Goal: Information Seeking & Learning: Learn about a topic

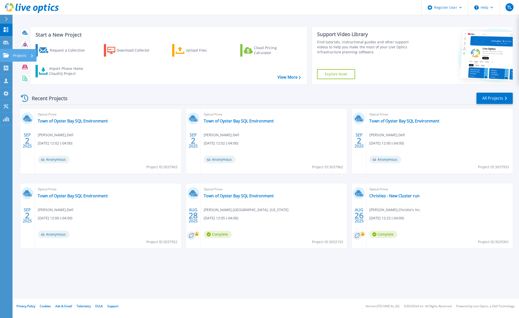
click at [3, 58] on link "Projects Projects" at bounding box center [6, 55] width 13 height 13
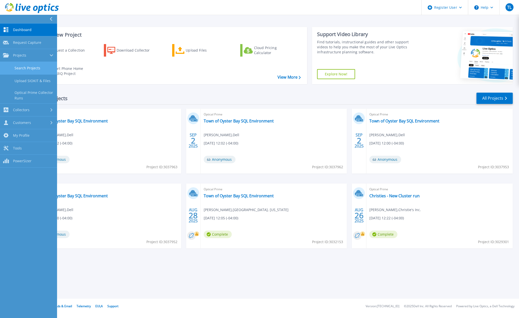
click at [39, 68] on link "Search Projects" at bounding box center [28, 68] width 57 height 13
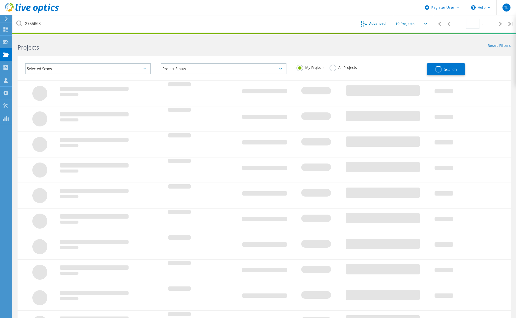
type input "1"
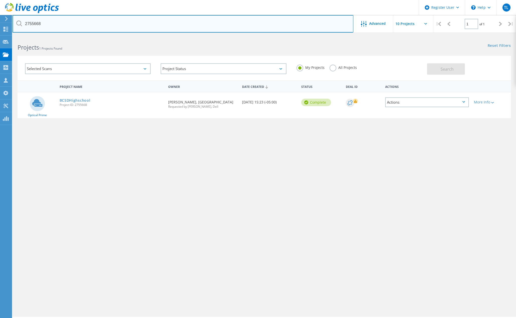
drag, startPoint x: 64, startPoint y: 26, endPoint x: -139, endPoint y: 31, distance: 203.0
click at [0, 31] on html "Register User \n Help Explore Helpful Articles Contact Support TL Dell User Tun…" at bounding box center [258, 166] width 516 height 332
paste input "3012651"
type input "3012651"
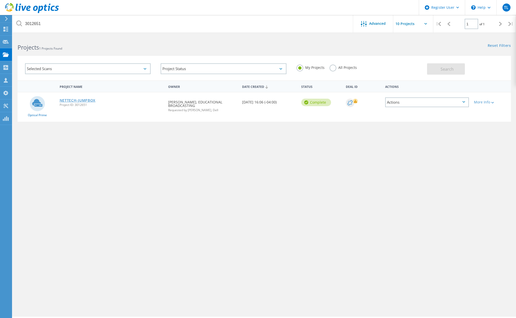
click at [83, 100] on link "NETTECH-JUMPBOX" at bounding box center [78, 101] width 36 height 4
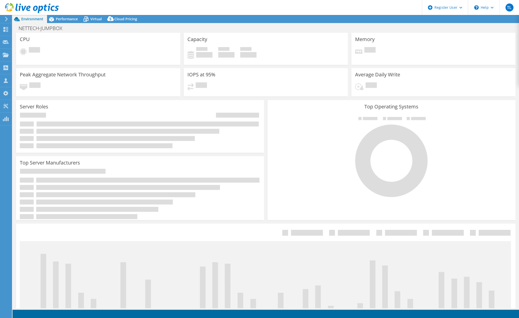
select select "USD"
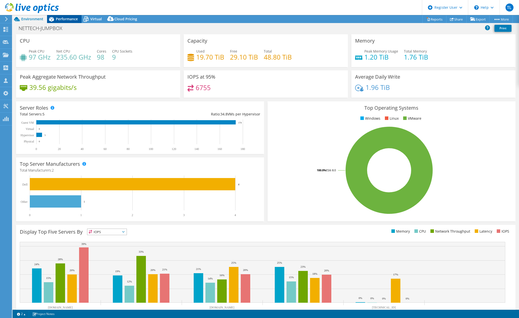
click at [70, 16] on div "Performance" at bounding box center [64, 19] width 35 height 8
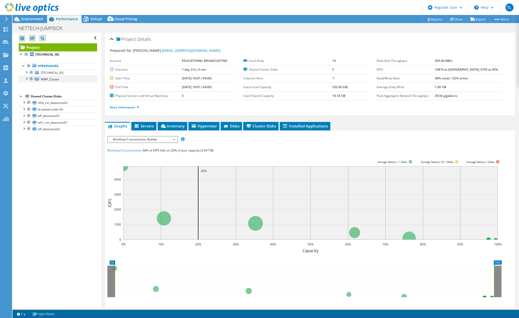
click at [27, 78] on div at bounding box center [26, 78] width 5 height 5
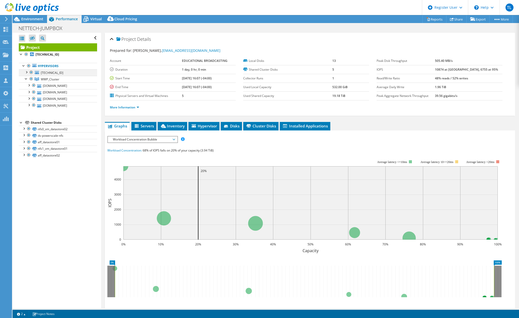
click at [26, 72] on div at bounding box center [26, 71] width 5 height 5
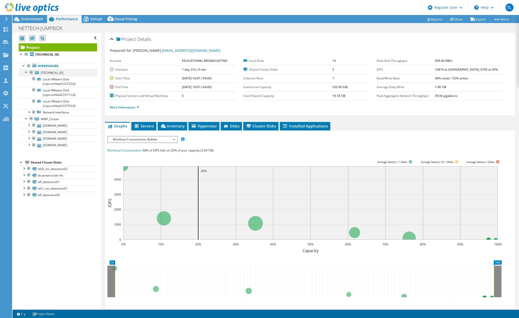
click at [25, 72] on div at bounding box center [26, 71] width 5 height 5
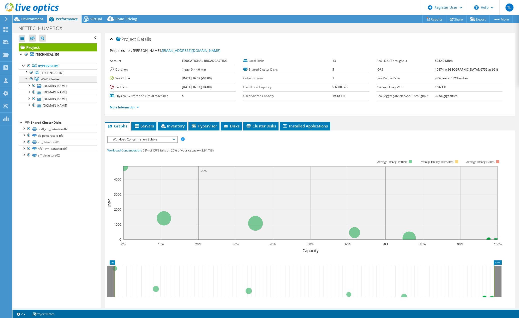
click at [27, 77] on div at bounding box center [26, 78] width 5 height 5
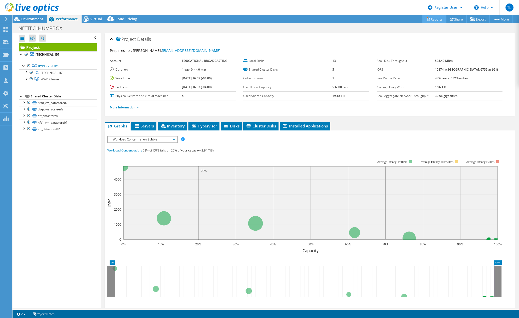
click at [436, 18] on link "Reports" at bounding box center [435, 19] width 24 height 8
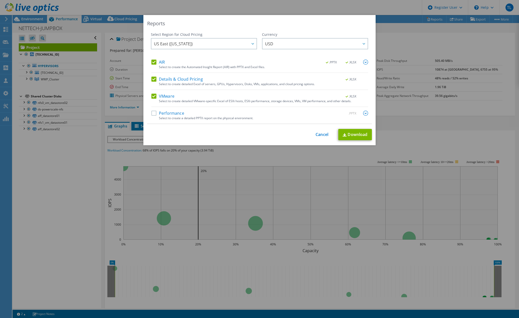
click at [155, 112] on label "Performance" at bounding box center [168, 113] width 33 height 5
click at [0, 0] on input "Performance" at bounding box center [0, 0] width 0 height 0
click at [364, 113] on img at bounding box center [365, 113] width 5 height 5
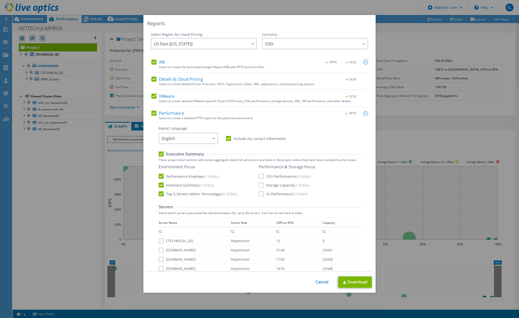
click at [259, 175] on label "CPU Performance (4 Slides)" at bounding box center [285, 176] width 52 height 5
click at [0, 0] on input "CPU Performance (4 Slides)" at bounding box center [0, 0] width 0 height 0
click at [259, 184] on label "Storage Capacity (2 Slides)" at bounding box center [284, 185] width 51 height 5
click at [0, 0] on input "Storage Capacity (2 Slides)" at bounding box center [0, 0] width 0 height 0
click at [261, 195] on label "IO Performance (5 Slides)" at bounding box center [283, 193] width 49 height 5
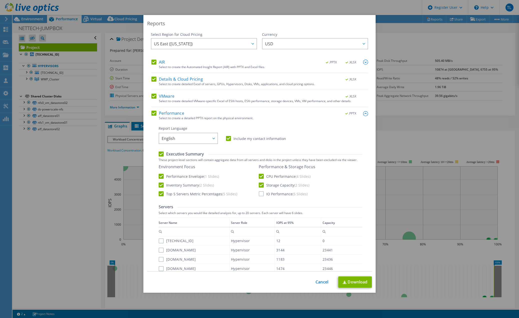
click at [0, 0] on input "IO Performance (5 Slides)" at bounding box center [0, 0] width 0 height 0
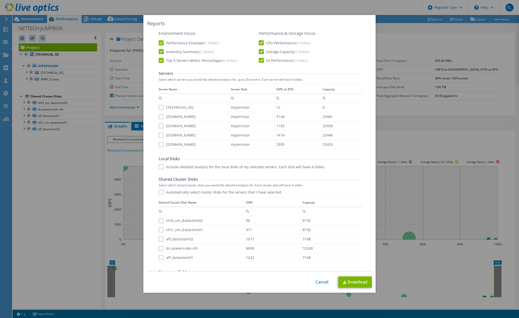
scroll to position [142, 0]
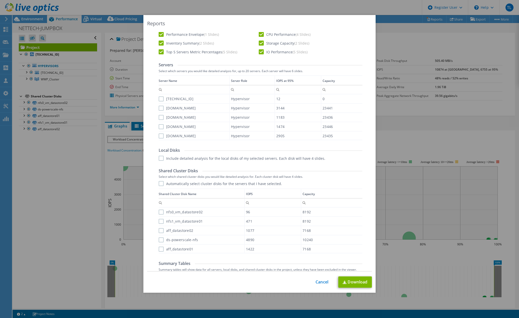
click at [159, 98] on label "192.168.13.102" at bounding box center [176, 98] width 35 height 5
click at [0, 0] on input "192.168.13.102" at bounding box center [0, 0] width 0 height 0
click at [160, 108] on label "wnet-esxi05.thirteen.org" at bounding box center [177, 108] width 37 height 5
click at [0, 0] on input "wnet-esxi05.thirteen.org" at bounding box center [0, 0] width 0 height 0
click at [159, 120] on div "wnet-esxi03.thirteen.org" at bounding box center [194, 117] width 71 height 9
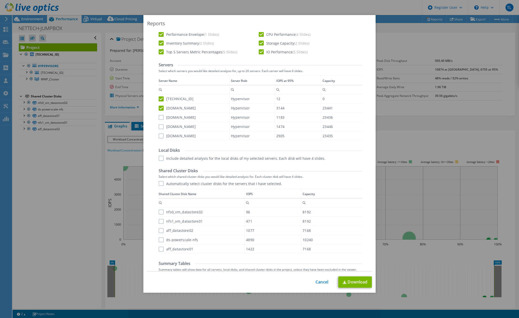
click at [161, 117] on label "wnet-esxi03.thirteen.org" at bounding box center [177, 117] width 37 height 5
click at [0, 0] on input "wnet-esxi03.thirteen.org" at bounding box center [0, 0] width 0 height 0
click at [160, 127] on label "wnet-esxi04.thirteen.org" at bounding box center [177, 126] width 37 height 5
click at [0, 0] on input "wnet-esxi04.thirteen.org" at bounding box center [0, 0] width 0 height 0
click at [160, 134] on label "wnet-esxi01.thirteen.org" at bounding box center [177, 136] width 37 height 5
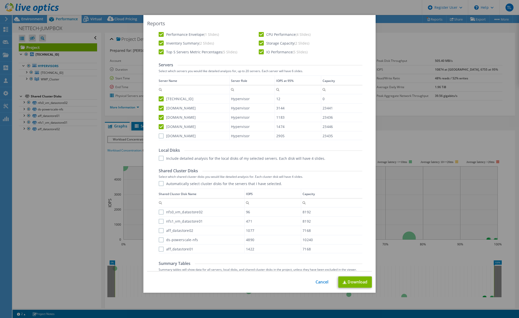
click at [0, 0] on input "wnet-esxi01.thirteen.org" at bounding box center [0, 0] width 0 height 0
click at [161, 184] on label "Automatically select cluster disks for the servers that I have selected." at bounding box center [220, 183] width 123 height 5
click at [0, 0] on input "Automatically select cluster disks for the servers that I have selected." at bounding box center [0, 0] width 0 height 0
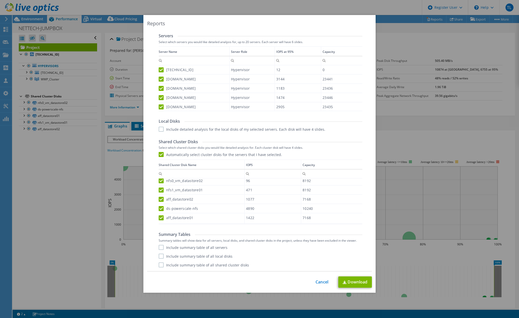
click at [160, 248] on label "Include summary table of all servers" at bounding box center [193, 247] width 69 height 5
click at [0, 0] on input "Include summary table of all servers" at bounding box center [0, 0] width 0 height 0
click at [159, 254] on label "Include summary table of all local disks" at bounding box center [196, 256] width 74 height 5
click at [0, 0] on input "Include summary table of all local disks" at bounding box center [0, 0] width 0 height 0
click at [160, 263] on label "Include summary table of all shared cluster disks" at bounding box center [204, 264] width 90 height 5
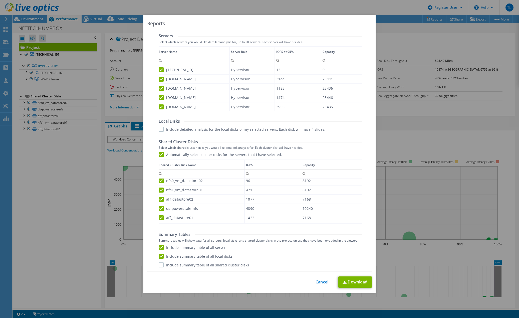
click at [0, 0] on input "Include summary table of all shared cluster disks" at bounding box center [0, 0] width 0 height 0
click at [357, 281] on link "Download" at bounding box center [356, 282] width 34 height 11
click at [421, 190] on div "Reports Select Region for Cloud Pricing Asia Pacific (Hong Kong) Asia Pacific (…" at bounding box center [259, 159] width 519 height 288
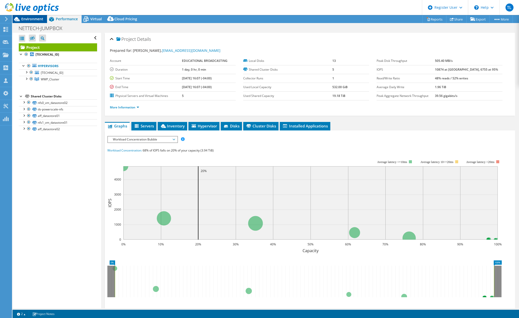
click at [38, 19] on span "Environment" at bounding box center [32, 19] width 22 height 5
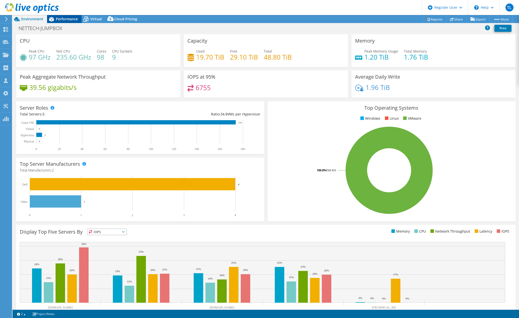
click at [67, 15] on div "Performance" at bounding box center [64, 19] width 35 height 8
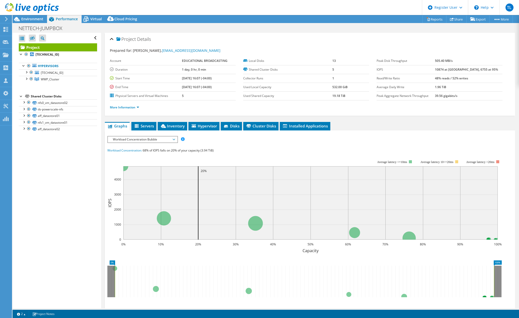
click at [36, 16] on div at bounding box center [29, 8] width 59 height 17
click at [34, 17] on span "Environment" at bounding box center [32, 19] width 22 height 5
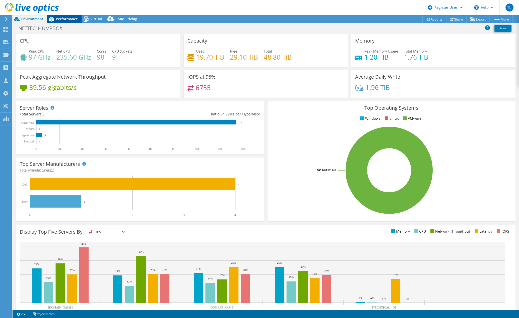
click at [65, 18] on span "Performance" at bounding box center [67, 19] width 22 height 5
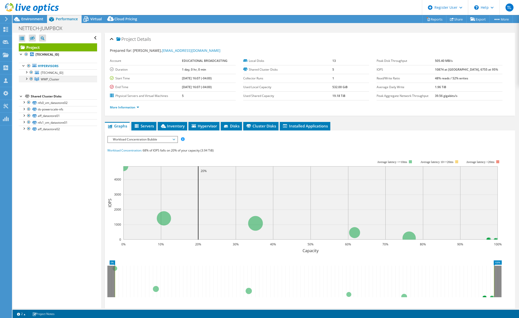
click at [28, 78] on div at bounding box center [26, 78] width 5 height 5
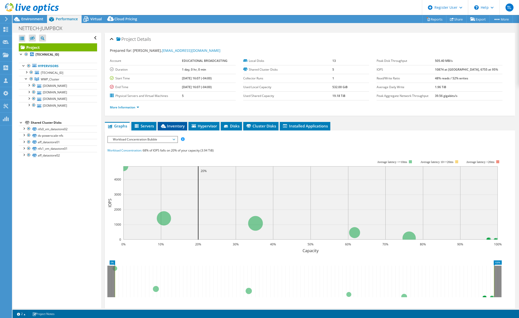
click at [180, 126] on span "Inventory" at bounding box center [172, 125] width 25 height 5
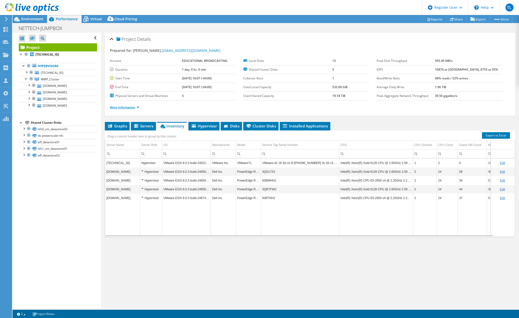
click at [121, 106] on link "More Information" at bounding box center [124, 107] width 29 height 4
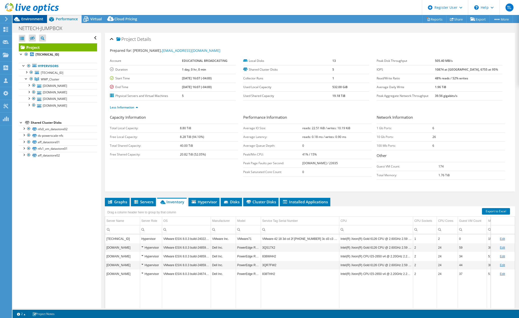
click at [30, 18] on span "Environment" at bounding box center [32, 19] width 22 height 5
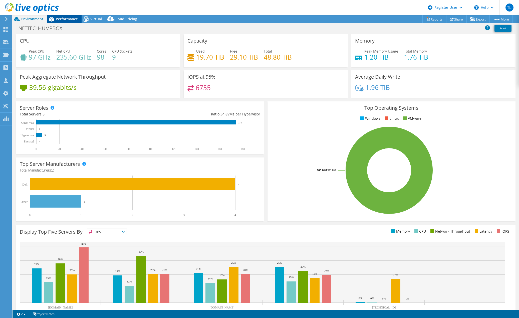
click at [63, 18] on span "Performance" at bounding box center [67, 19] width 22 height 5
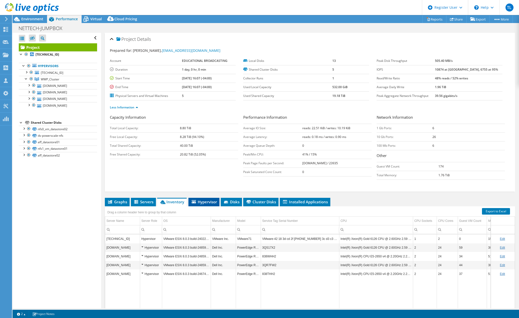
click at [205, 201] on span "Hypervisor" at bounding box center [204, 201] width 26 height 5
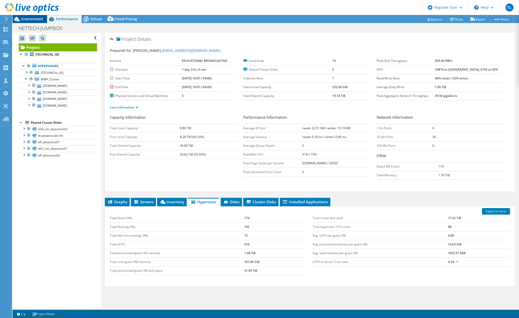
click at [32, 17] on span "Environment" at bounding box center [32, 19] width 22 height 5
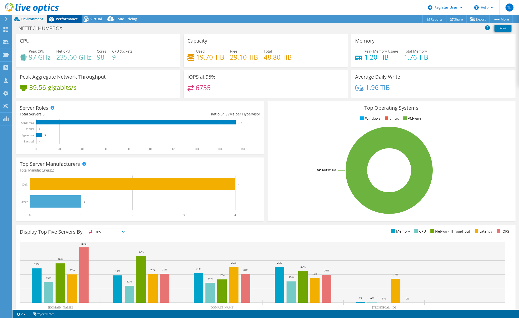
click at [69, 16] on div "Performance" at bounding box center [64, 19] width 35 height 8
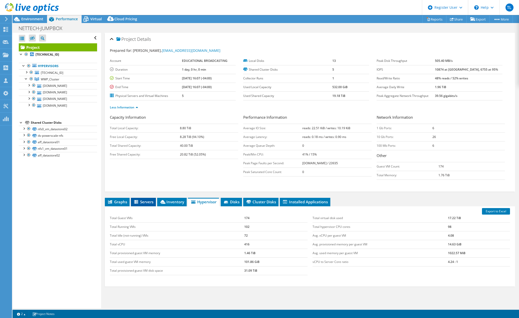
click at [151, 201] on span "Servers" at bounding box center [144, 201] width 20 height 5
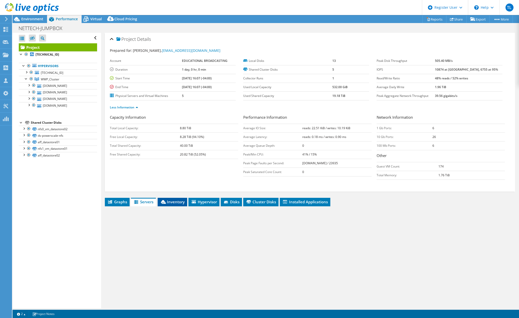
click at [175, 200] on span "Inventory" at bounding box center [172, 201] width 25 height 5
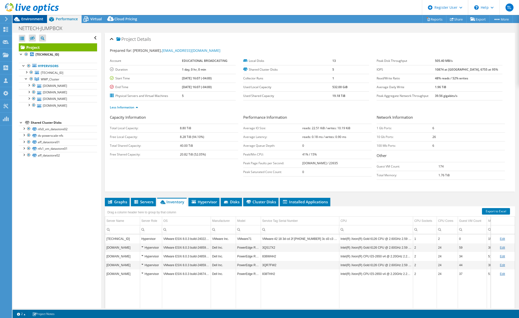
click at [31, 19] on span "Environment" at bounding box center [32, 19] width 22 height 5
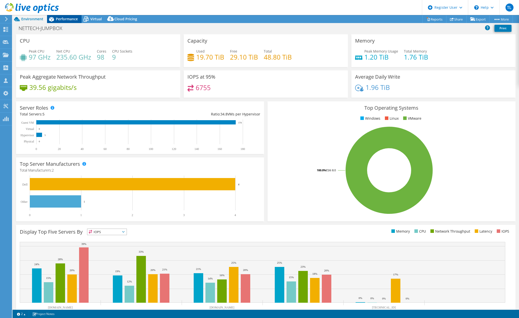
click at [67, 17] on span "Performance" at bounding box center [67, 19] width 22 height 5
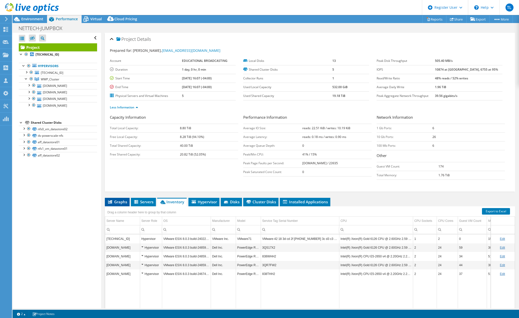
click at [123, 201] on span "Graphs" at bounding box center [117, 201] width 20 height 5
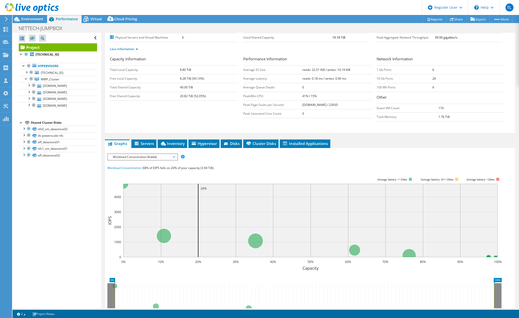
scroll to position [100, 0]
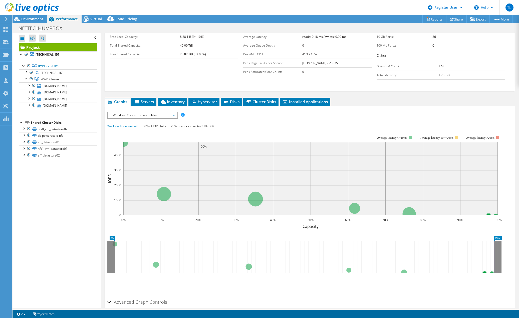
click at [177, 114] on span "Workload Concentration Bubble" at bounding box center [142, 115] width 69 height 6
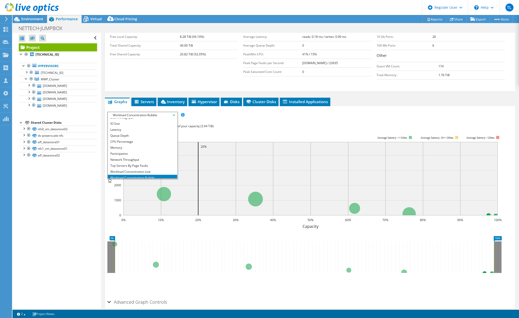
scroll to position [18, 0]
click at [168, 174] on li "All" at bounding box center [142, 175] width 69 height 6
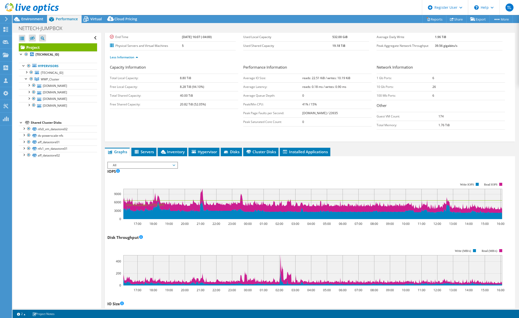
scroll to position [0, 0]
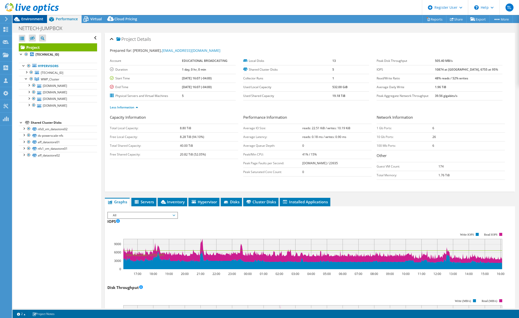
click at [34, 18] on span "Environment" at bounding box center [32, 19] width 22 height 5
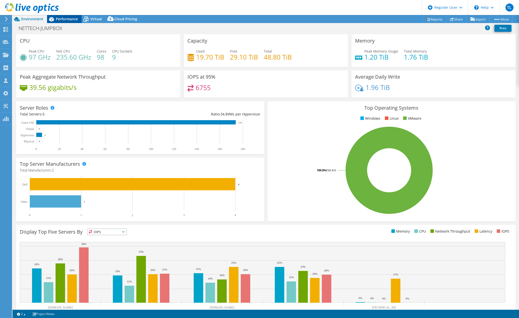
click at [72, 19] on span "Performance" at bounding box center [67, 19] width 22 height 5
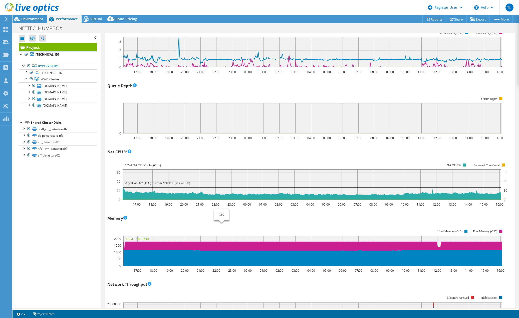
scroll to position [459, 0]
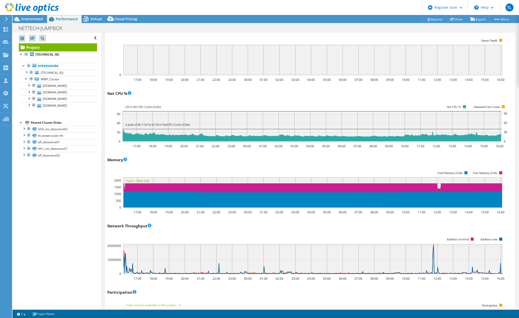
click at [28, 16] on div at bounding box center [29, 8] width 59 height 17
click at [33, 20] on span "Environment" at bounding box center [32, 19] width 22 height 5
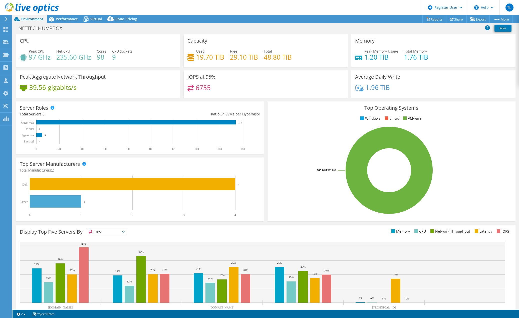
scroll to position [16, 0]
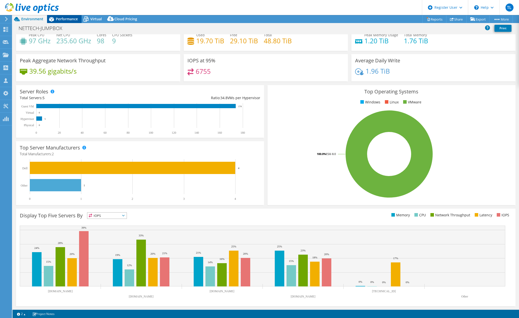
click at [66, 18] on span "Performance" at bounding box center [67, 19] width 22 height 5
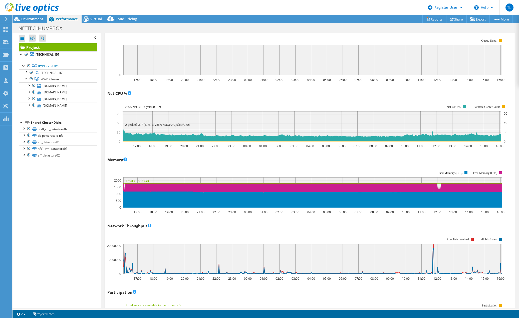
scroll to position [0, 0]
click at [32, 72] on div at bounding box center [31, 72] width 5 height 6
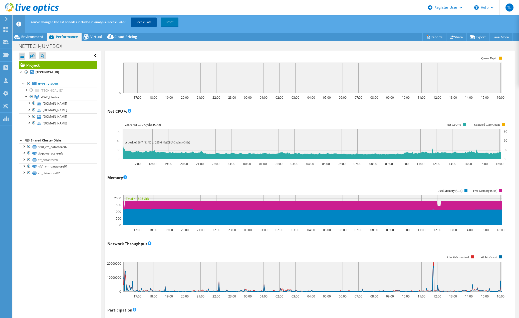
click at [143, 20] on link "Recalculate" at bounding box center [144, 22] width 26 height 9
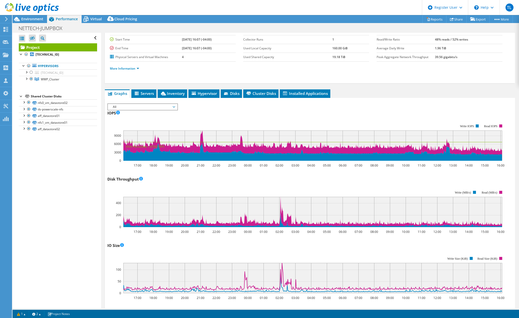
scroll to position [31, 0]
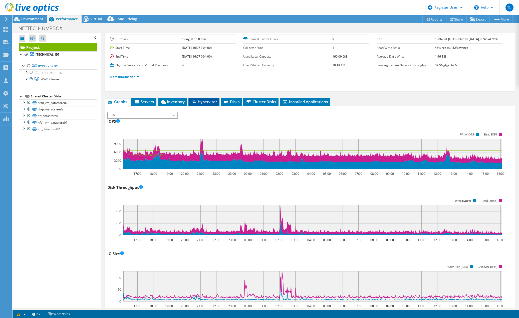
click at [206, 100] on span "Hypervisor" at bounding box center [204, 101] width 26 height 5
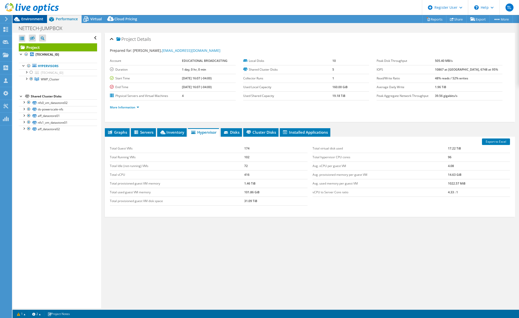
click at [35, 18] on span "Environment" at bounding box center [32, 19] width 22 height 5
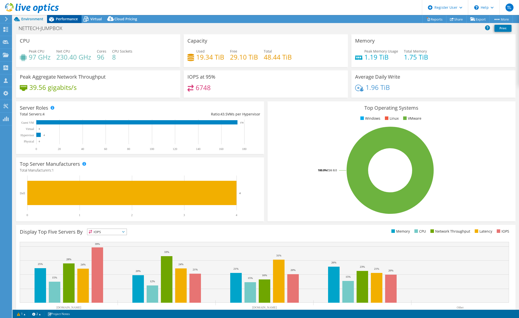
click at [67, 18] on span "Performance" at bounding box center [67, 19] width 22 height 5
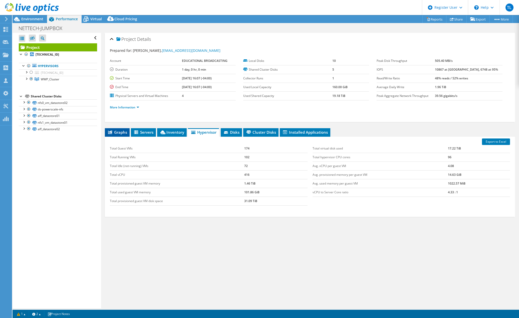
click at [120, 128] on li "Graphs" at bounding box center [117, 132] width 25 height 9
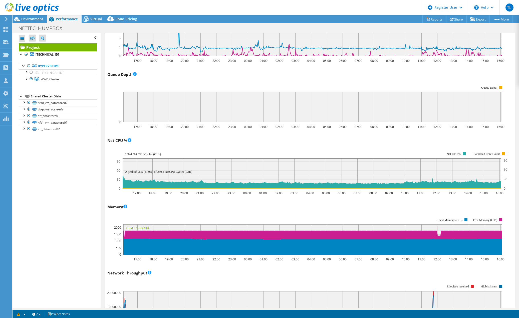
scroll to position [359, 0]
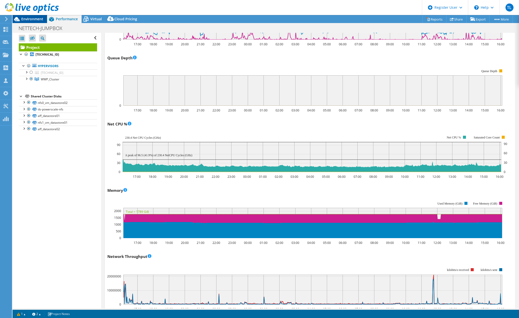
click at [34, 18] on span "Environment" at bounding box center [32, 19] width 22 height 5
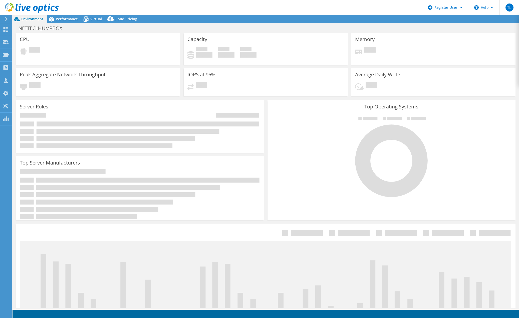
select select "USD"
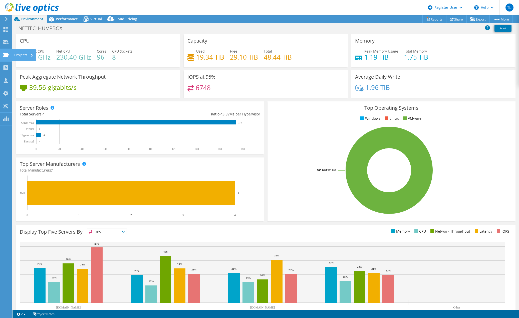
click at [6, 56] on use at bounding box center [6, 55] width 6 height 4
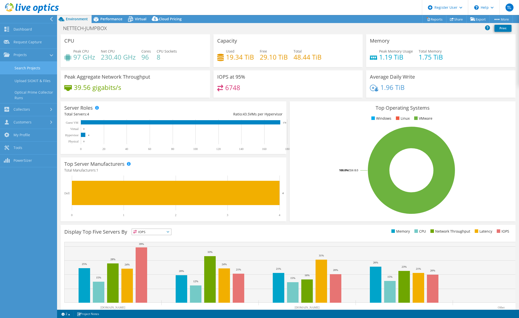
click at [35, 67] on link "Search Projects" at bounding box center [28, 68] width 57 height 13
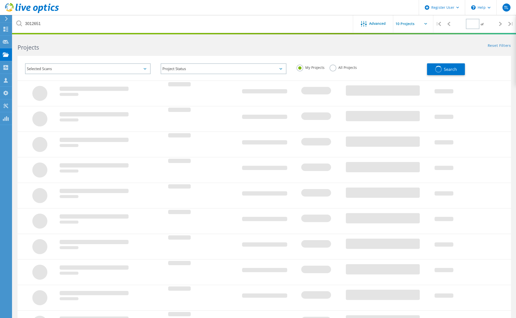
type input "1"
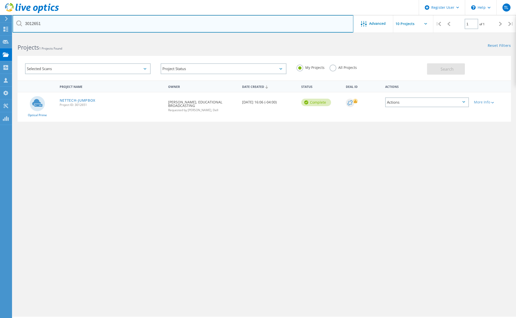
drag, startPoint x: 49, startPoint y: 20, endPoint x: -91, endPoint y: 49, distance: 143.1
click at [0, 49] on html "Register User \n Help Explore Helpful Articles Contact Support TL Dell User Tun…" at bounding box center [258, 166] width 516 height 332
paste input "2849183"
type input "2849183"
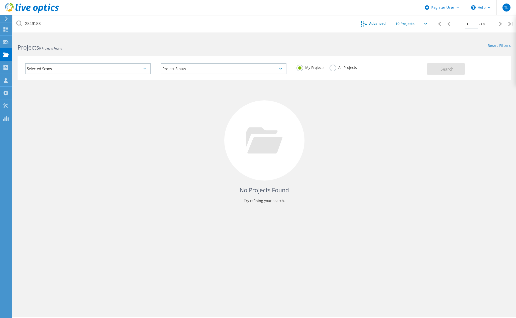
click at [333, 67] on label "All Projects" at bounding box center [342, 67] width 27 height 5
click at [0, 0] on input "All Projects" at bounding box center [0, 0] width 0 height 0
click at [440, 71] on span "Search" at bounding box center [446, 69] width 13 height 6
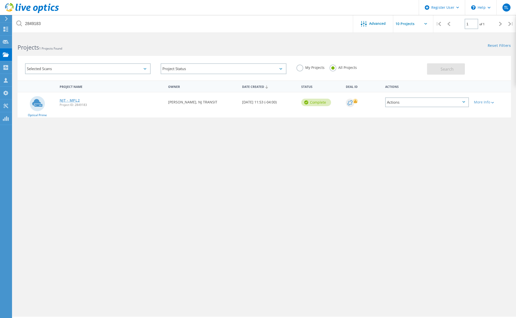
click at [70, 99] on link "NJT - MPL2" at bounding box center [70, 101] width 20 height 4
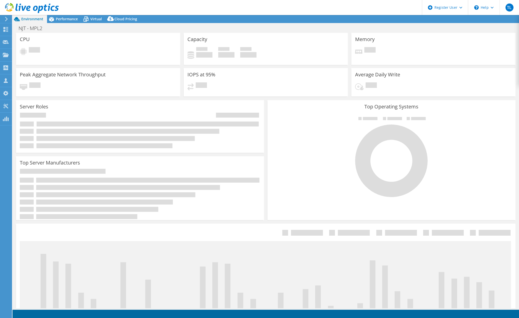
select select "USD"
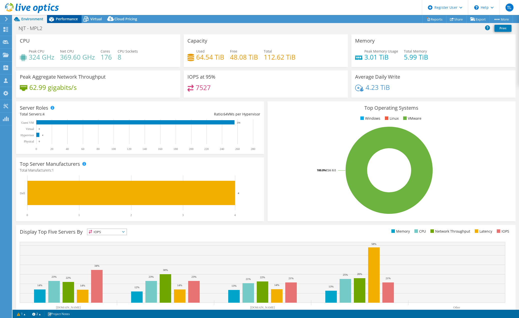
click at [60, 17] on span "Performance" at bounding box center [67, 19] width 22 height 5
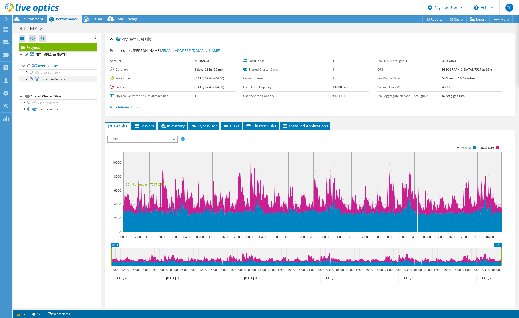
click at [27, 79] on div at bounding box center [26, 78] width 5 height 5
click at [175, 140] on span "IOPS" at bounding box center [142, 140] width 64 height 6
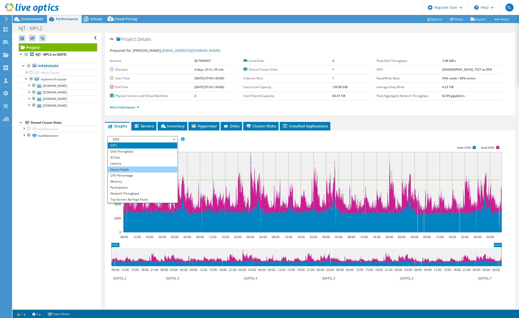
scroll to position [18, 0]
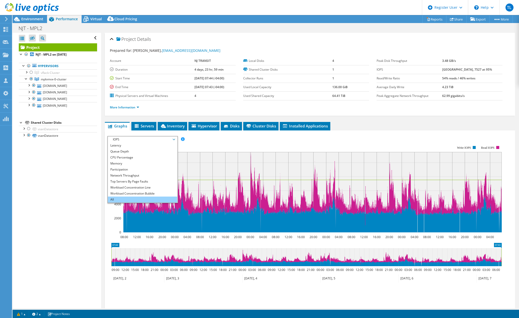
click at [144, 199] on li "All" at bounding box center [142, 200] width 69 height 6
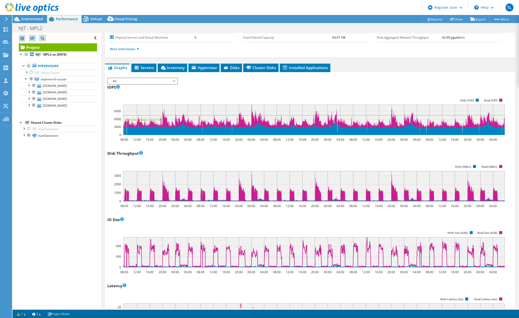
scroll to position [0, 0]
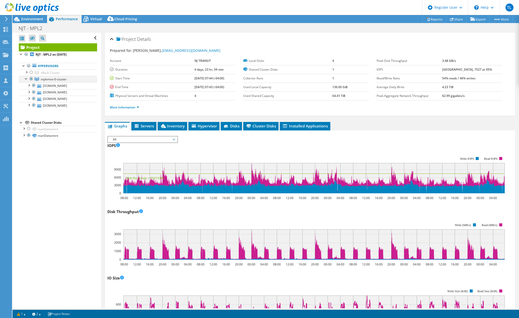
click at [31, 77] on div at bounding box center [31, 79] width 5 height 6
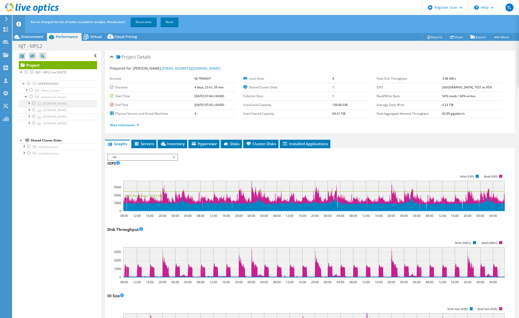
click at [33, 102] on div at bounding box center [33, 103] width 5 height 6
click at [146, 21] on link "Recalculate" at bounding box center [144, 22] width 26 height 9
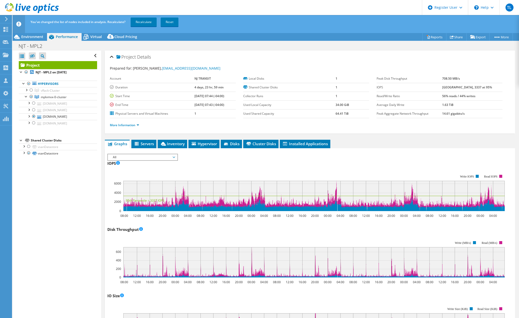
select select "USD"
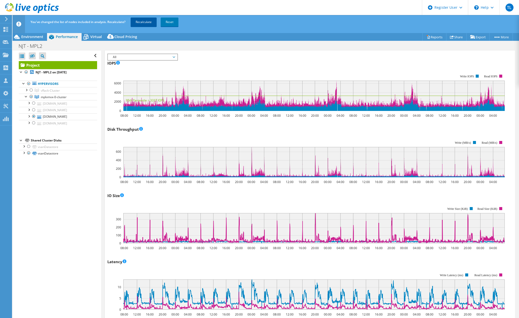
click at [147, 20] on link "Recalculate" at bounding box center [144, 22] width 26 height 9
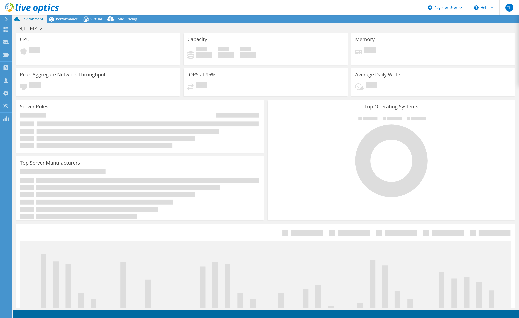
select select "USD"
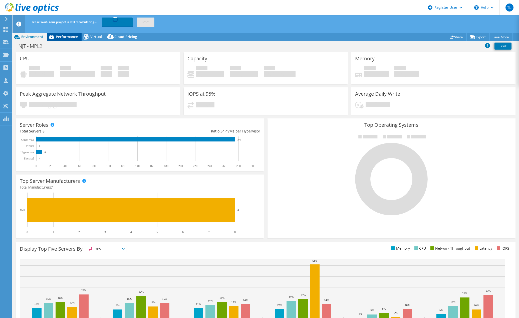
click at [68, 34] on span "Performance" at bounding box center [67, 36] width 22 height 5
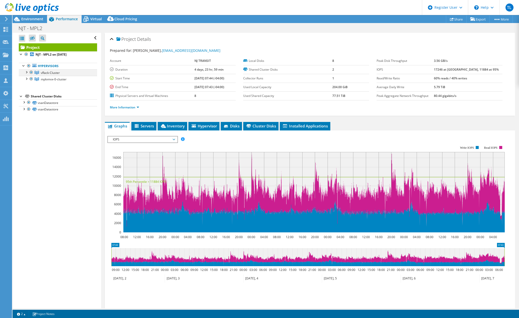
click at [27, 71] on div at bounding box center [26, 71] width 5 height 5
click at [26, 104] on div at bounding box center [26, 104] width 5 height 5
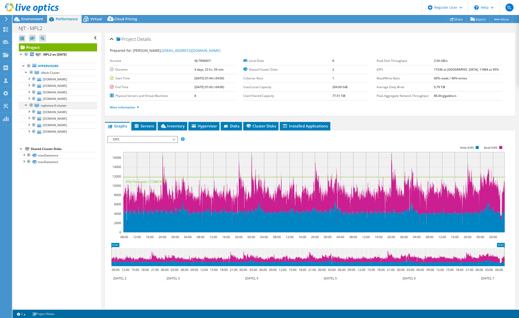
click at [31, 105] on div at bounding box center [31, 105] width 5 height 6
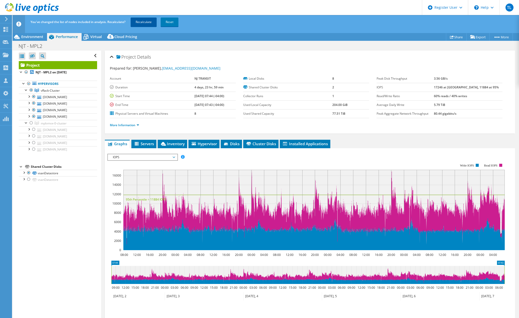
click at [143, 22] on link "Recalculate" at bounding box center [144, 22] width 26 height 9
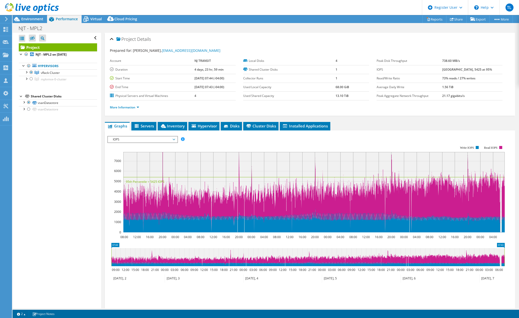
click at [175, 139] on span "IOPS" at bounding box center [142, 140] width 64 height 6
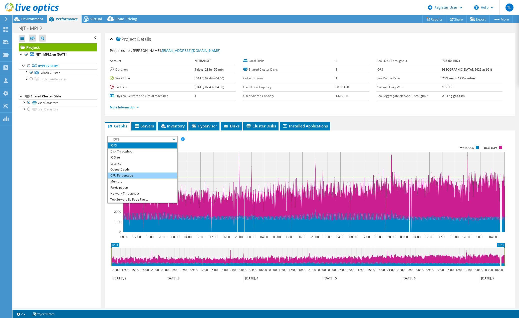
scroll to position [18, 0]
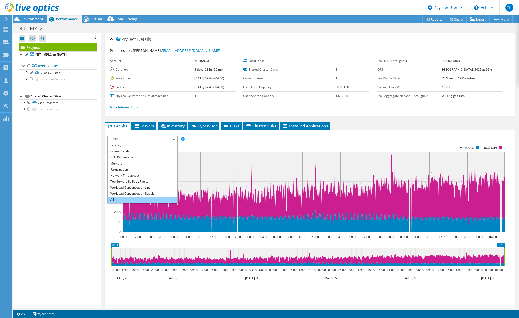
click at [148, 199] on li "All" at bounding box center [142, 200] width 69 height 6
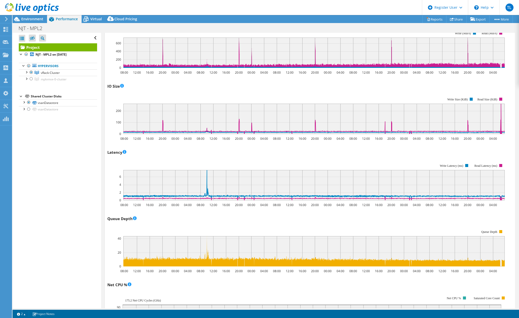
scroll to position [217, 0]
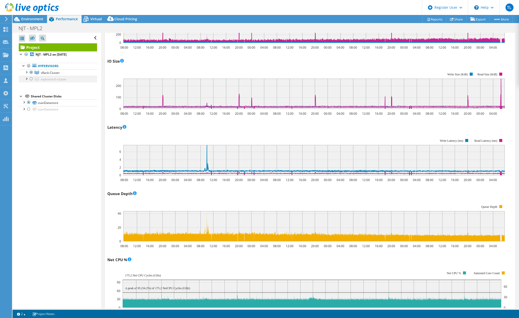
click at [31, 80] on div at bounding box center [31, 79] width 5 height 6
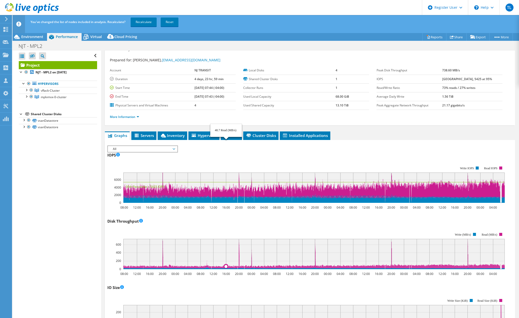
scroll to position [0, 0]
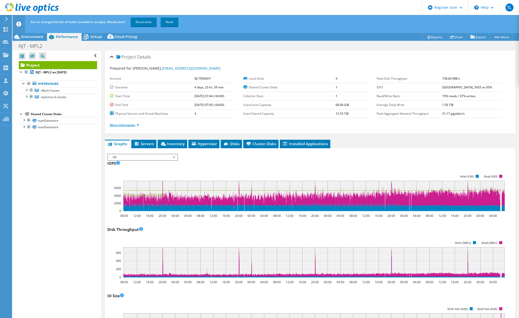
click at [117, 124] on link "More Information" at bounding box center [124, 125] width 29 height 4
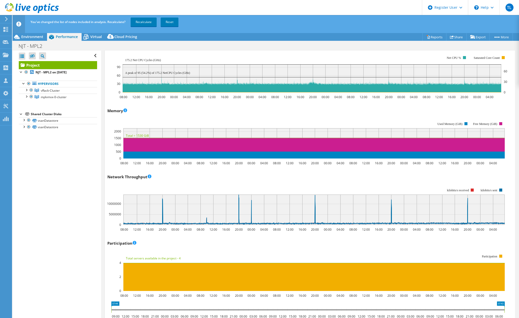
scroll to position [543, 0]
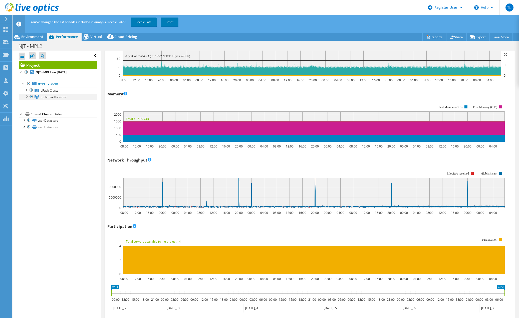
click at [26, 96] on div at bounding box center [26, 96] width 5 height 5
